Goal: Ask a question

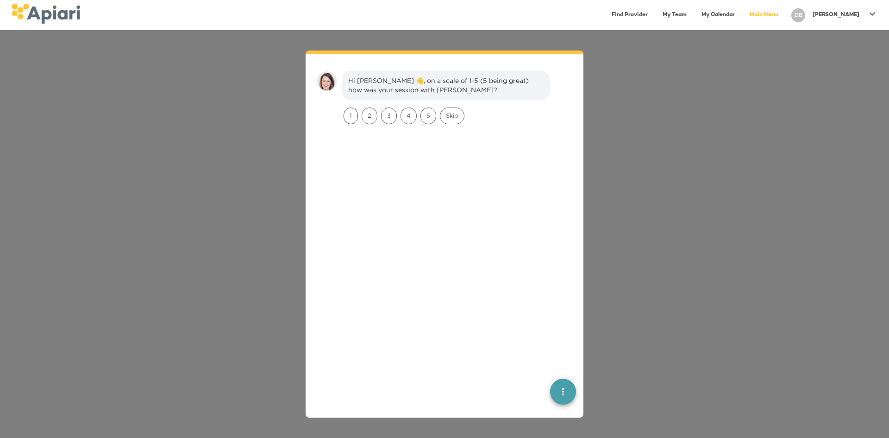
scroll to position [13, 0]
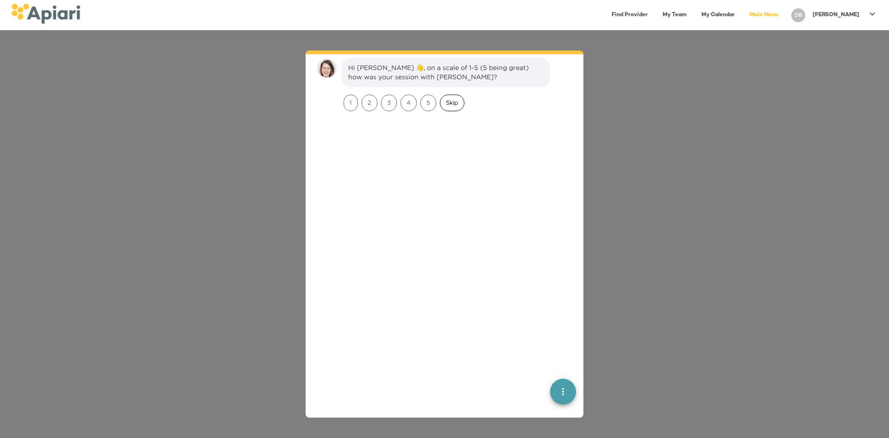
click at [458, 103] on span "Skip" at bounding box center [452, 102] width 24 height 9
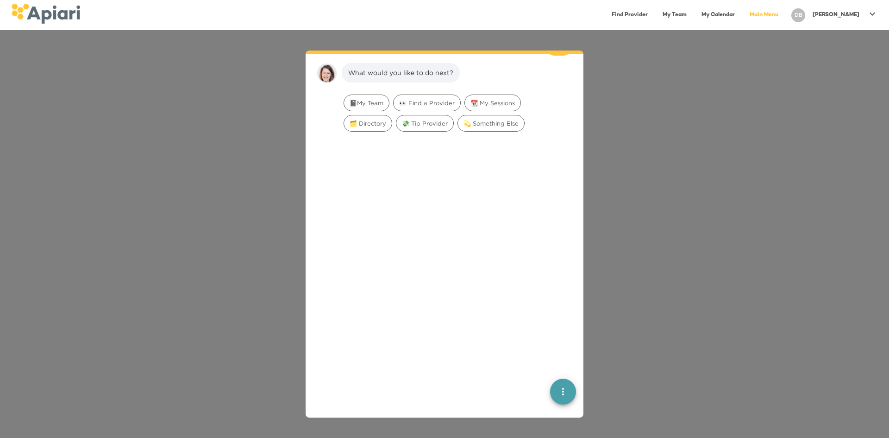
scroll to position [76, 0]
click at [490, 115] on span "💫 Something Else" at bounding box center [491, 118] width 66 height 9
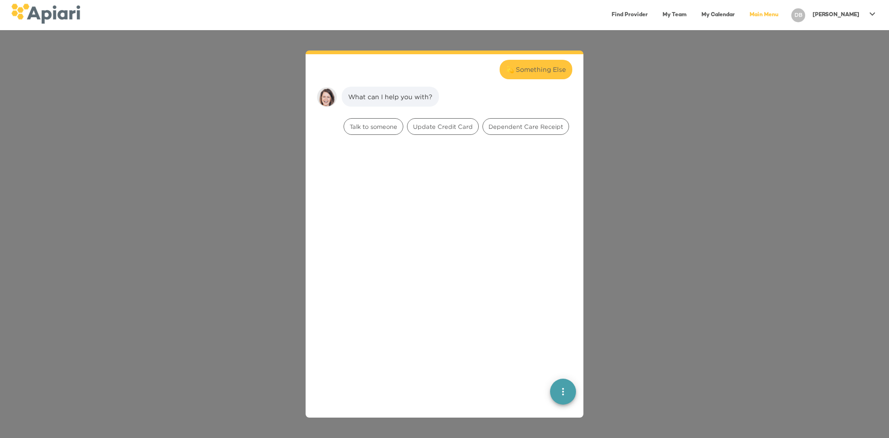
scroll to position [107, 0]
click at [376, 128] on span "Talk to someone" at bounding box center [373, 126] width 59 height 9
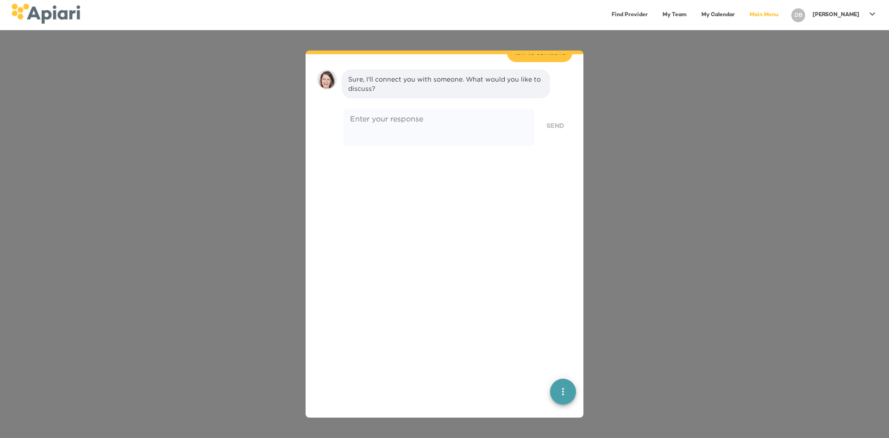
scroll to position [194, 0]
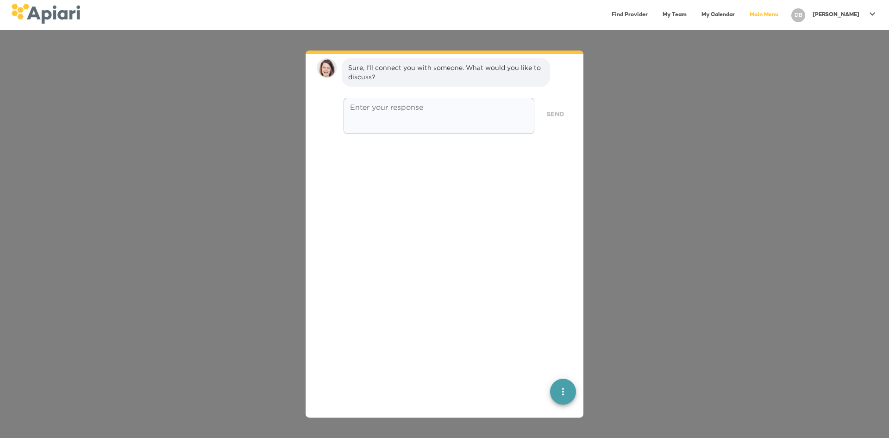
click at [392, 124] on textarea at bounding box center [439, 116] width 178 height 26
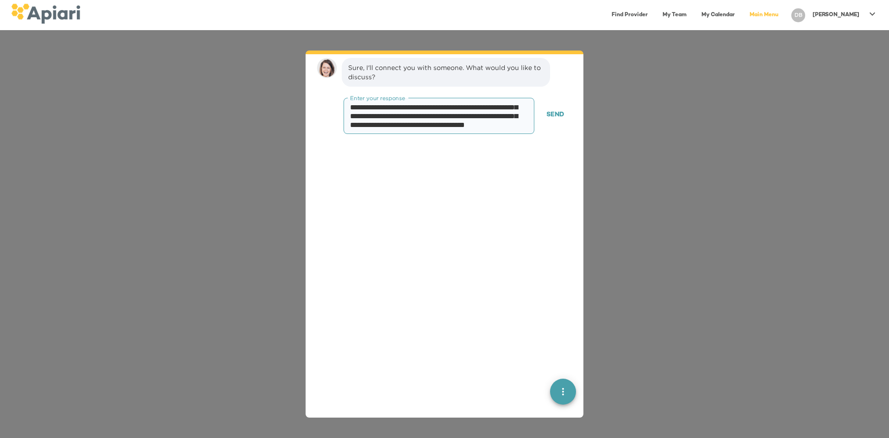
scroll to position [52, 0]
type textarea "**********"
click at [550, 112] on span "Send" at bounding box center [555, 115] width 18 height 12
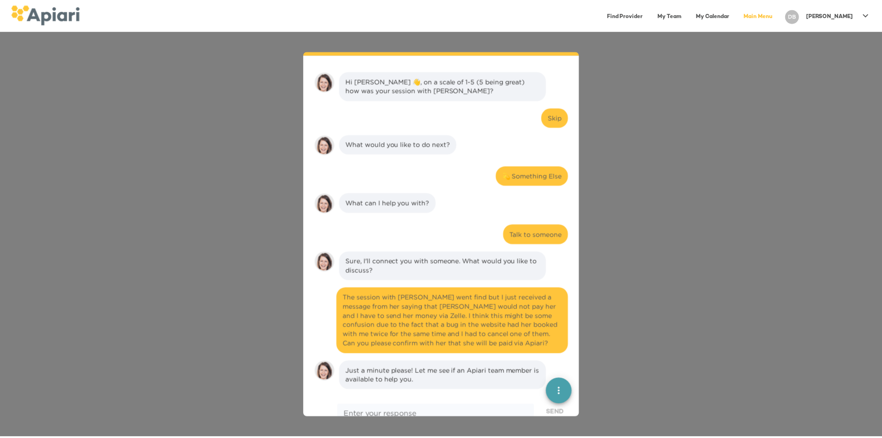
scroll to position [90, 0]
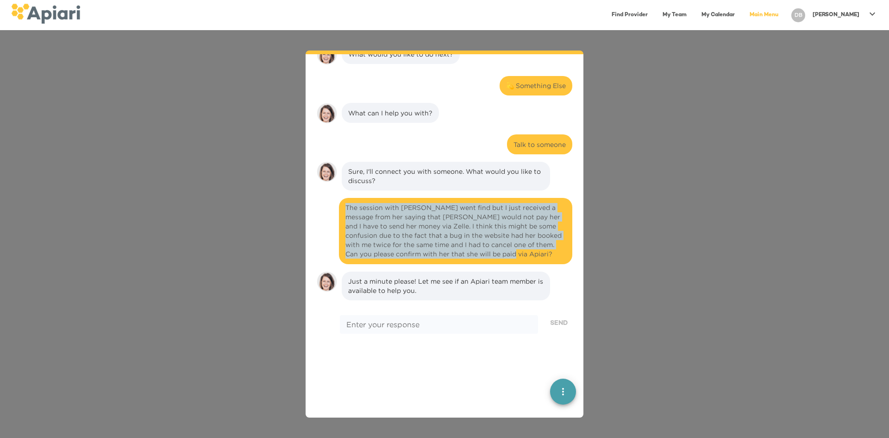
drag, startPoint x: 344, startPoint y: 207, endPoint x: 523, endPoint y: 251, distance: 184.8
click at [523, 251] on div "The session with [PERSON_NAME] went find but I just received a message from her…" at bounding box center [455, 231] width 233 height 66
copy div "The session with [PERSON_NAME] went find but I just received a message from her…"
click at [869, 9] on icon at bounding box center [872, 13] width 11 height 11
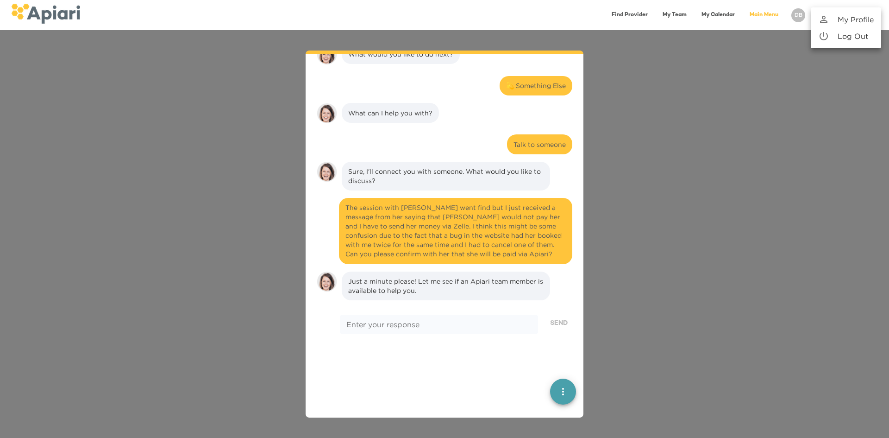
click at [745, 135] on div at bounding box center [444, 219] width 889 height 438
click at [858, 16] on p "[PERSON_NAME]" at bounding box center [836, 15] width 47 height 8
click at [844, 22] on p "My Profile" at bounding box center [856, 19] width 36 height 11
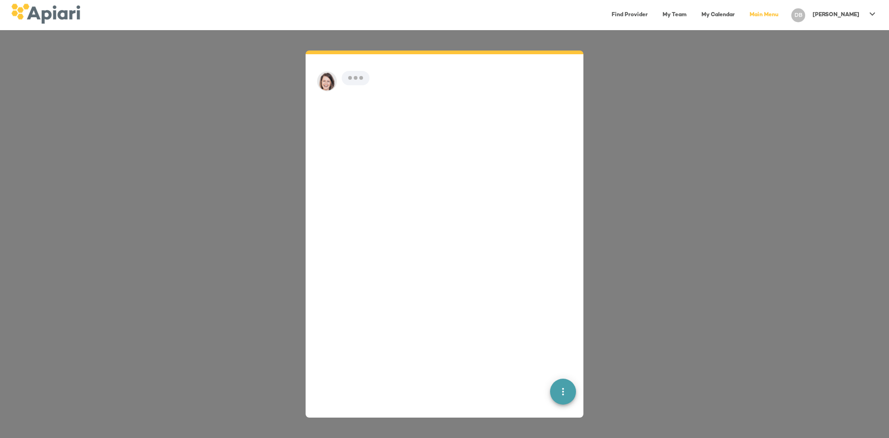
scroll to position [13, 0]
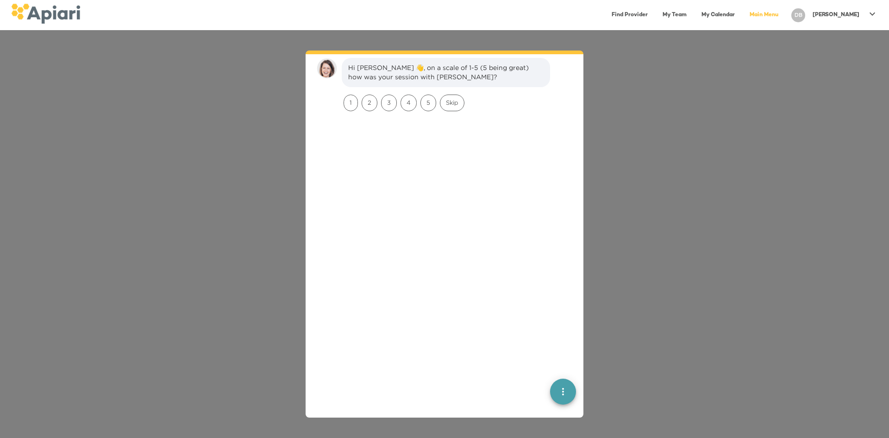
click at [740, 19] on link "My Calendar" at bounding box center [718, 15] width 44 height 19
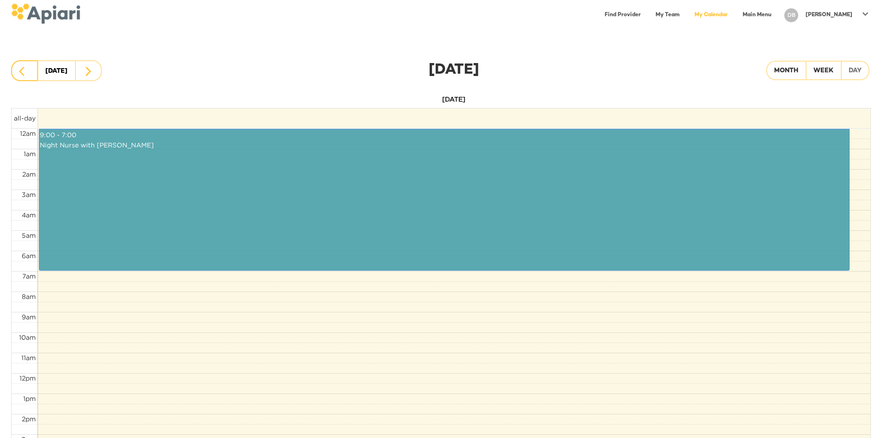
click at [28, 67] on icon "button" at bounding box center [24, 71] width 11 height 11
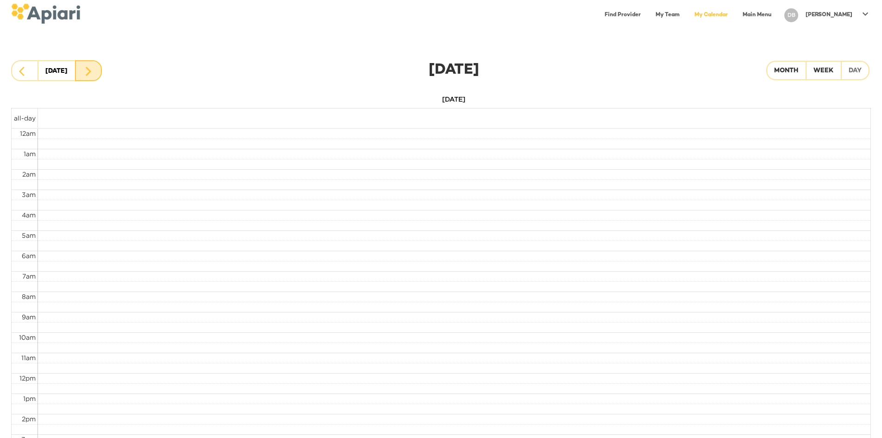
click at [80, 70] on button "button" at bounding box center [88, 70] width 27 height 21
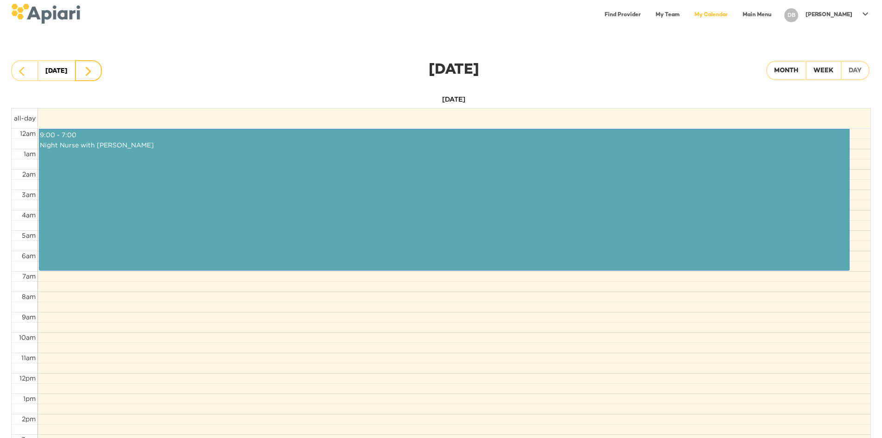
click at [80, 70] on button "button" at bounding box center [88, 70] width 27 height 21
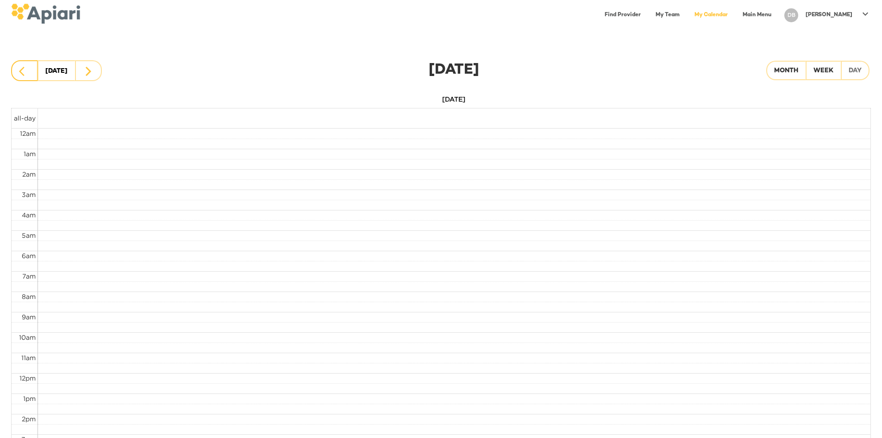
click at [26, 67] on icon "button" at bounding box center [24, 71] width 11 height 11
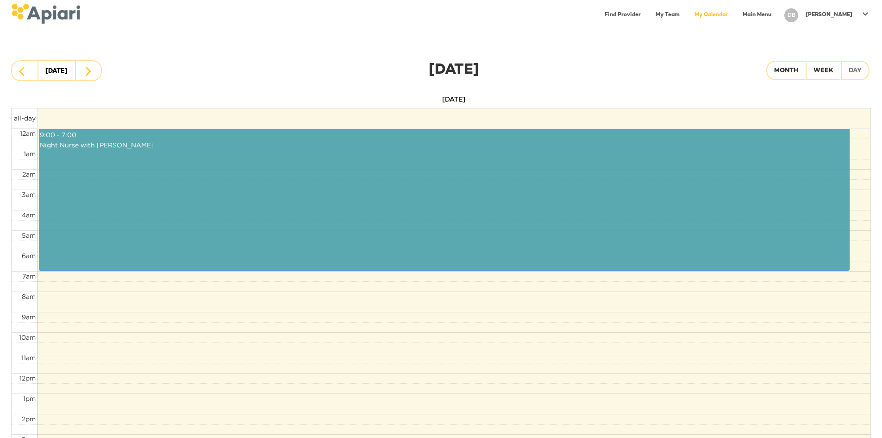
click at [685, 15] on link "My Team" at bounding box center [667, 15] width 35 height 19
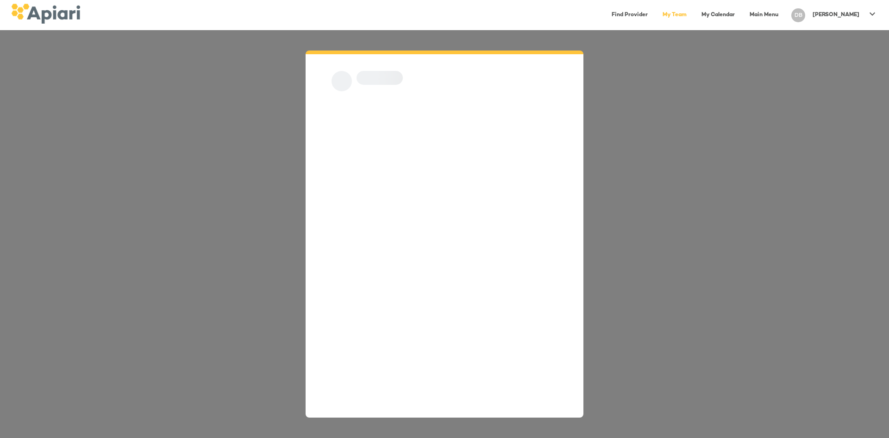
scroll to position [13, 0]
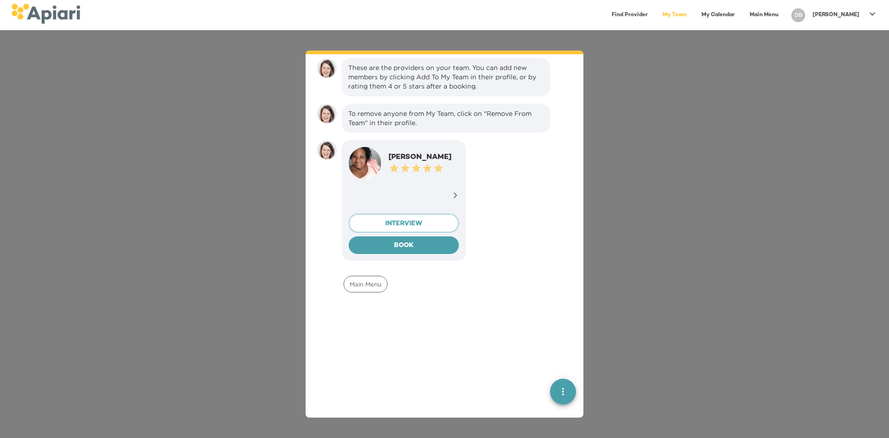
click at [653, 16] on link "Find Provider" at bounding box center [629, 15] width 47 height 19
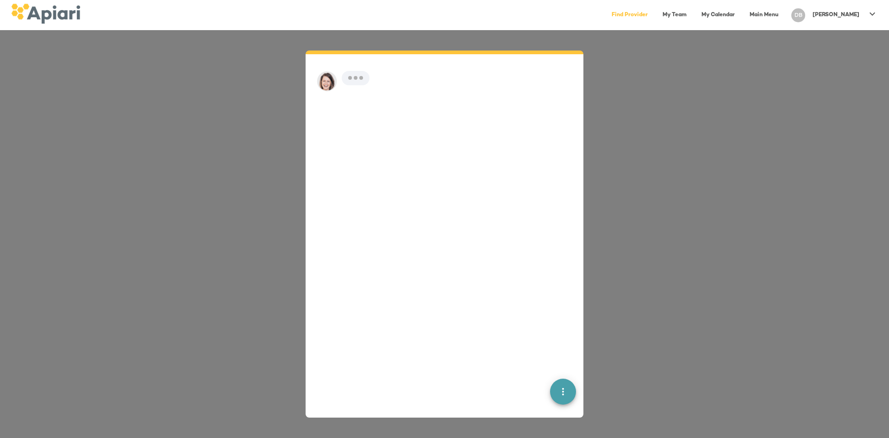
scroll to position [13, 0]
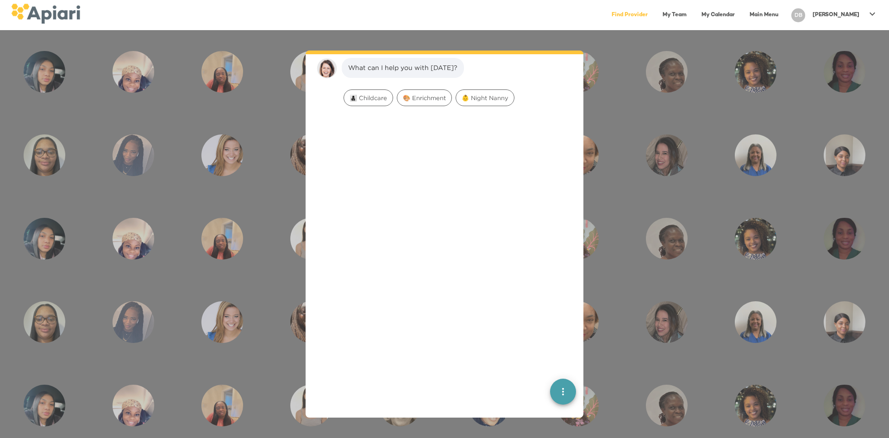
click at [558, 392] on icon "quick menu" at bounding box center [563, 391] width 11 height 11
click at [558, 335] on img "button" at bounding box center [562, 331] width 9 height 9
click at [455, 103] on span "Skip" at bounding box center [452, 102] width 24 height 9
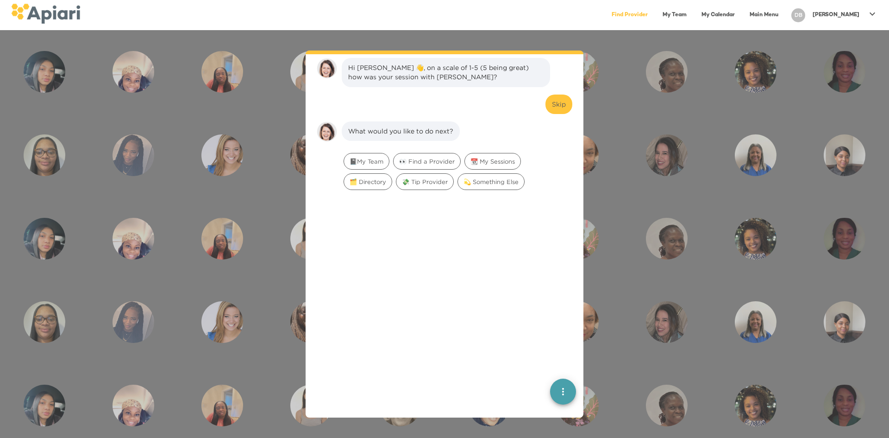
scroll to position [76, 0]
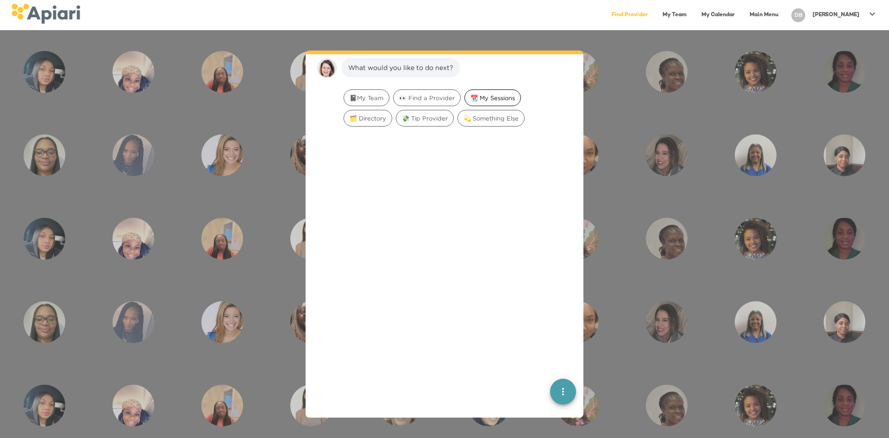
click at [473, 97] on span "📆 My Sessions" at bounding box center [493, 98] width 56 height 9
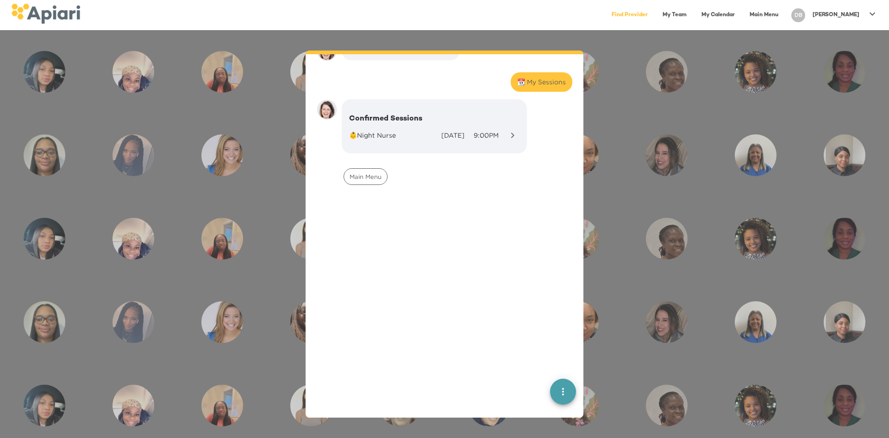
scroll to position [93, 0]
click at [434, 127] on div "👶Night Nurse [DATE] 9:00PM" at bounding box center [434, 135] width 170 height 21
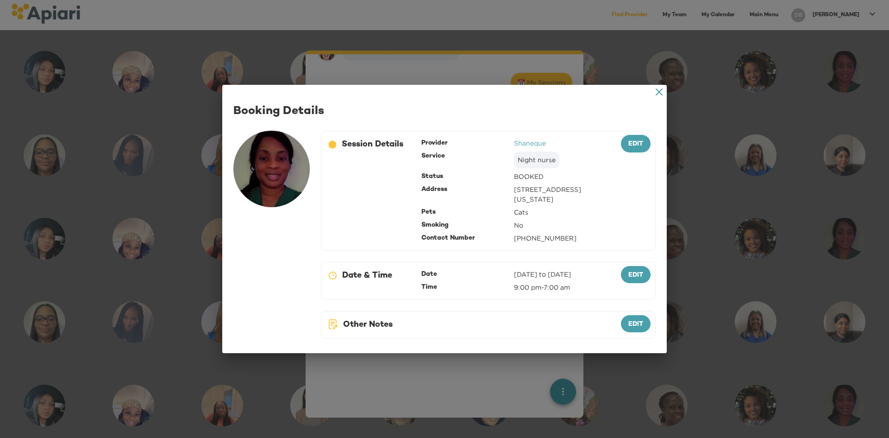
click at [661, 88] on icon at bounding box center [659, 91] width 7 height 7
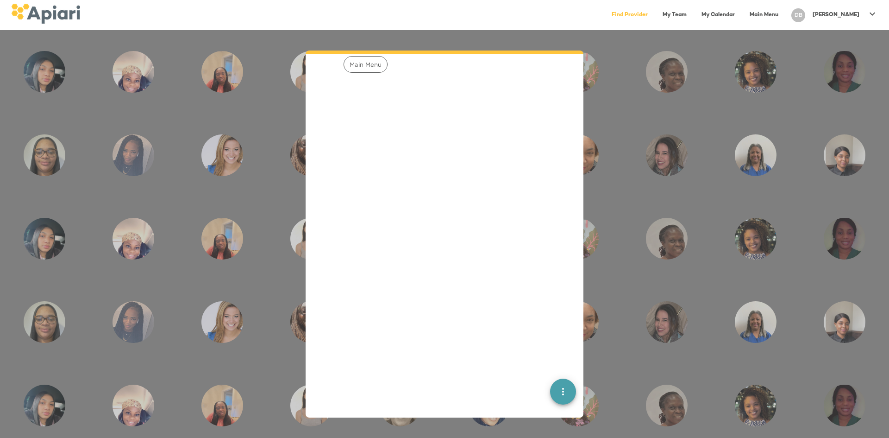
scroll to position [0, 0]
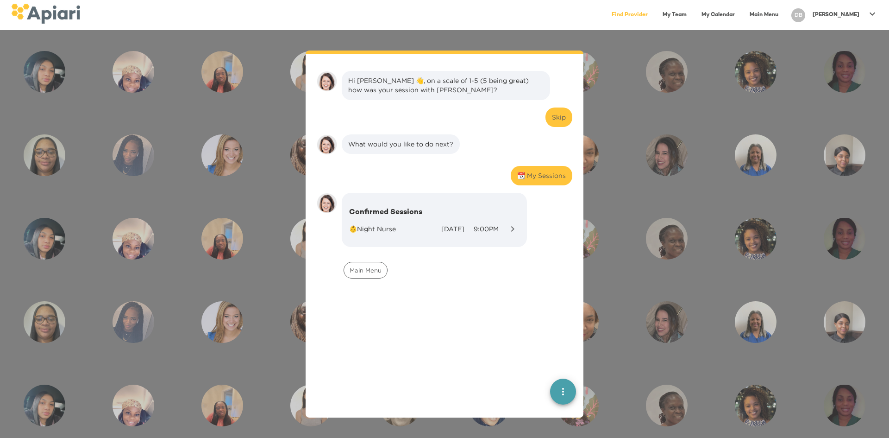
click at [855, 12] on p "[PERSON_NAME]" at bounding box center [836, 15] width 47 height 8
click at [754, 80] on div at bounding box center [444, 219] width 889 height 438
click at [805, 13] on div "DB" at bounding box center [798, 15] width 14 height 14
click at [775, 66] on div at bounding box center [444, 219] width 889 height 438
click at [784, 17] on link "Main Menu" at bounding box center [764, 15] width 40 height 19
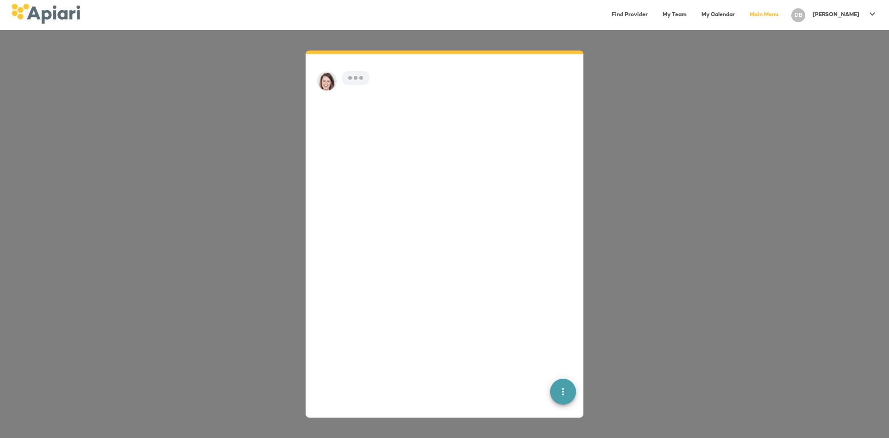
scroll to position [13, 0]
